Goal: Task Accomplishment & Management: Manage account settings

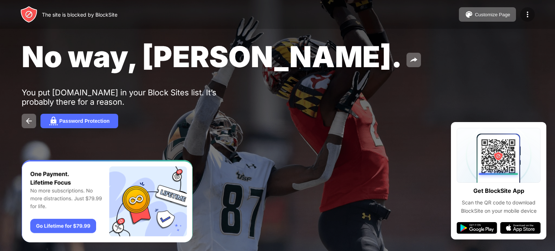
click at [533, 13] on div at bounding box center [527, 14] width 14 height 14
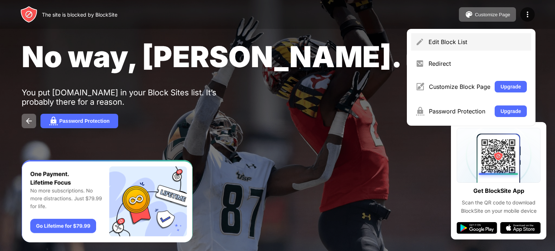
click at [460, 37] on div "Edit Block List" at bounding box center [471, 41] width 120 height 17
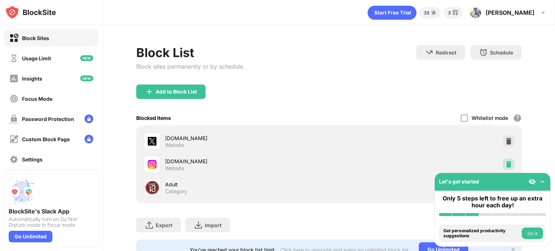
click at [505, 161] on img at bounding box center [508, 164] width 7 height 7
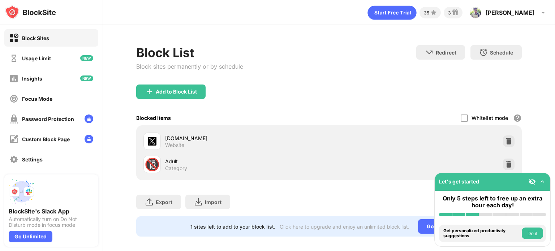
drag, startPoint x: 193, startPoint y: 99, endPoint x: 186, endPoint y: 89, distance: 11.7
click at [186, 89] on div "Add to Block List" at bounding box center [328, 98] width 385 height 26
click at [186, 89] on div "Add to Block List" at bounding box center [176, 92] width 41 height 6
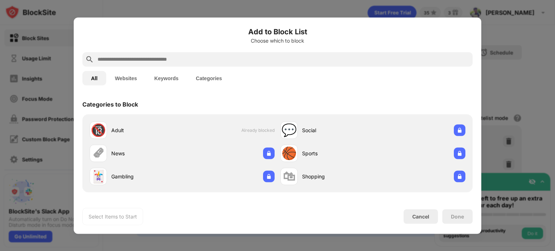
click at [237, 61] on input "text" at bounding box center [283, 59] width 373 height 9
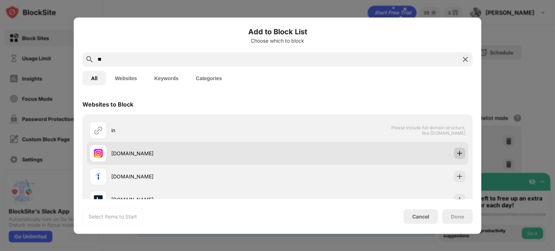
type input "**"
click at [457, 156] on img at bounding box center [459, 153] width 7 height 7
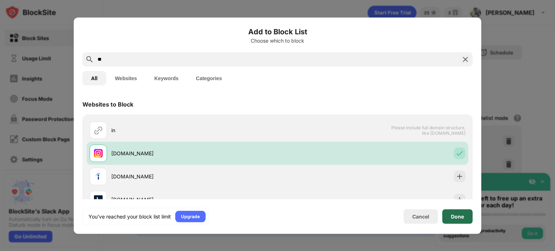
click at [463, 222] on div "Done" at bounding box center [457, 216] width 30 height 14
